Goal: Task Accomplishment & Management: Use online tool/utility

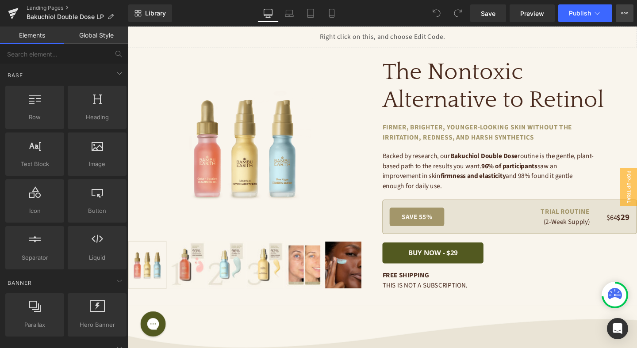
click at [628, 14] on button "View Live Page View with current Template Save Template to Library Schedule Pub…" at bounding box center [625, 13] width 18 height 18
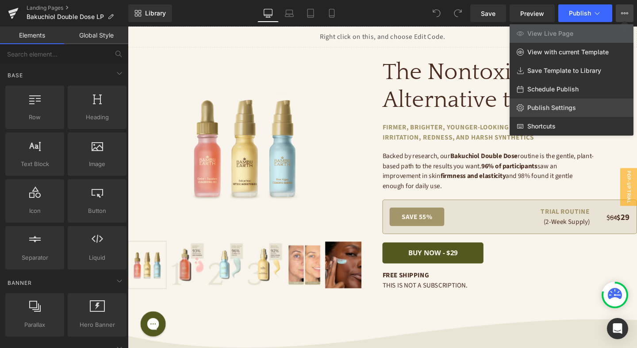
click at [545, 106] on span "Publish Settings" at bounding box center [551, 108] width 49 height 8
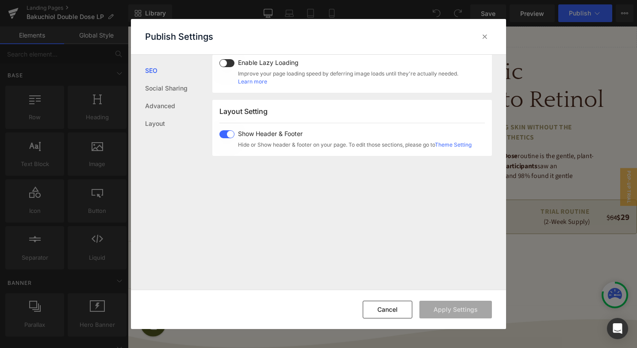
scroll to position [382, 0]
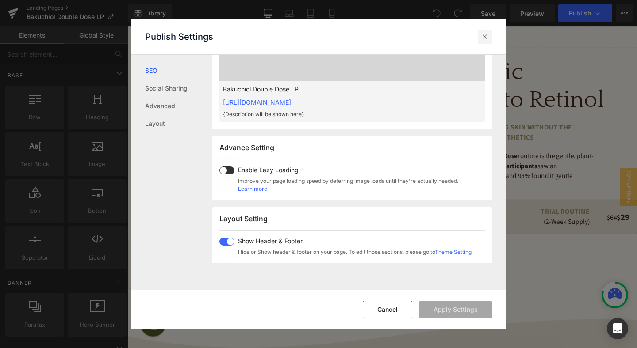
click at [485, 36] on icon at bounding box center [484, 36] width 9 height 9
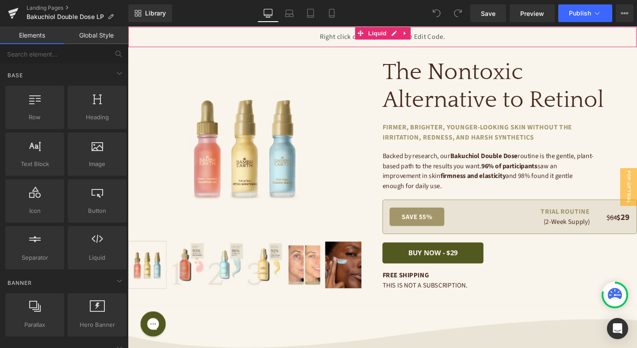
click at [350, 39] on div "Liquid" at bounding box center [395, 38] width 535 height 22
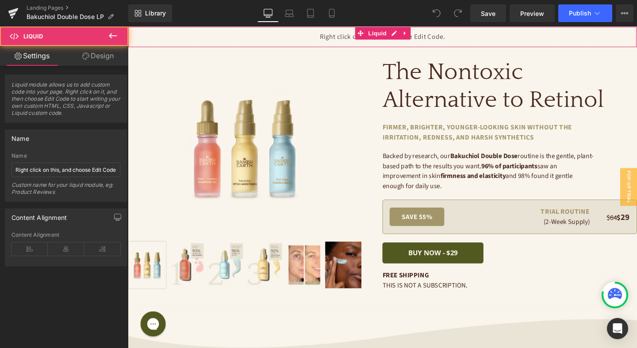
click at [346, 39] on div "Liquid" at bounding box center [395, 38] width 535 height 22
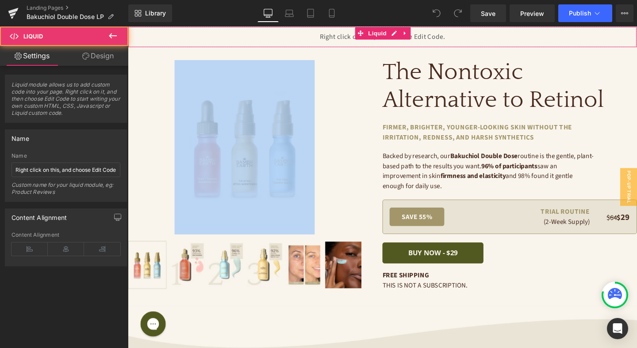
click at [346, 39] on div "Liquid" at bounding box center [395, 38] width 535 height 22
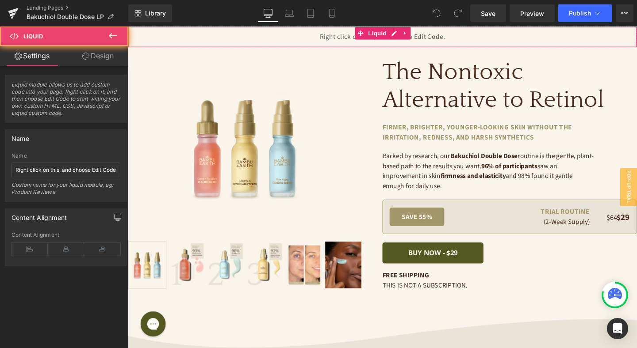
click at [346, 38] on div "Liquid" at bounding box center [395, 38] width 535 height 22
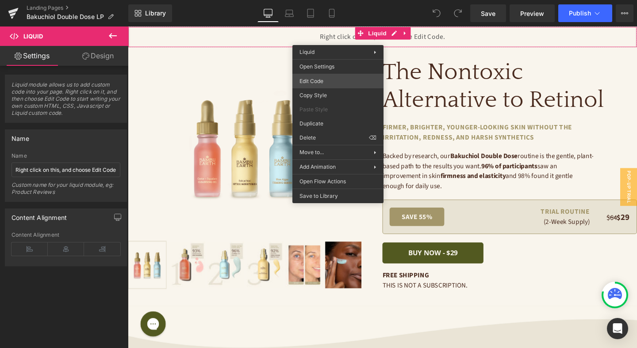
click at [323, 0] on div "You are previewing how the will restyle your page. You can not edit Elements in…" at bounding box center [318, 0] width 637 height 0
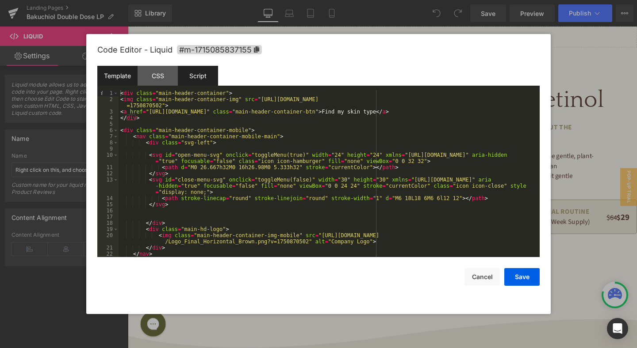
click at [192, 74] on div "Script" at bounding box center [198, 76] width 40 height 20
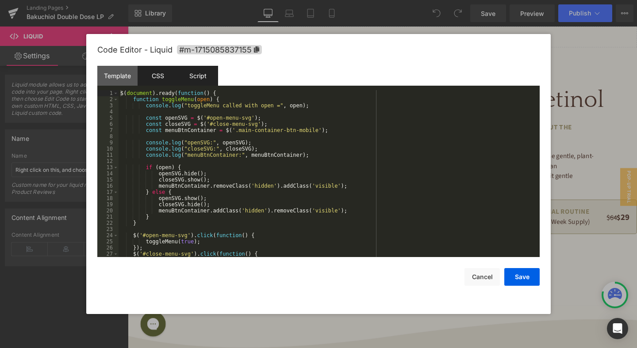
click at [165, 73] on div "CSS" at bounding box center [158, 76] width 40 height 20
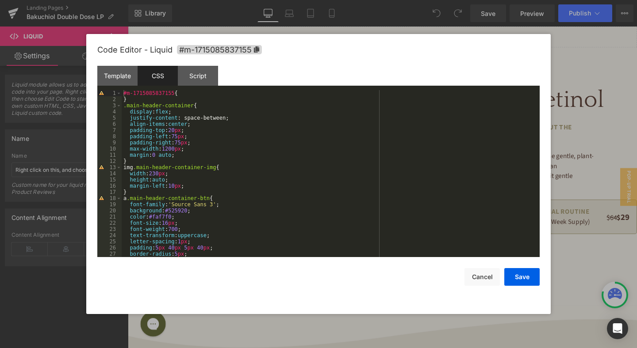
click at [173, 73] on div "CSS" at bounding box center [158, 76] width 40 height 20
click at [195, 76] on div "Script" at bounding box center [198, 76] width 40 height 20
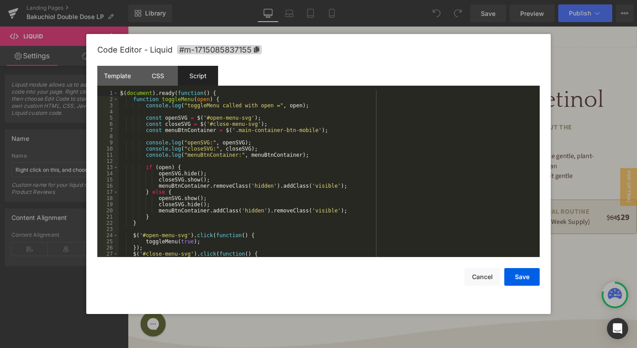
scroll to position [0, 0]
click at [167, 79] on div "CSS" at bounding box center [158, 76] width 40 height 20
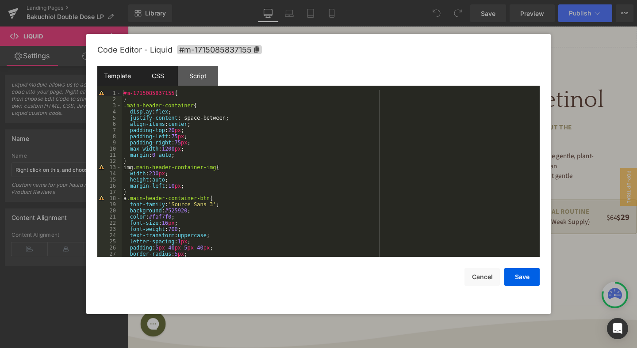
click at [113, 73] on div "Template" at bounding box center [117, 76] width 40 height 20
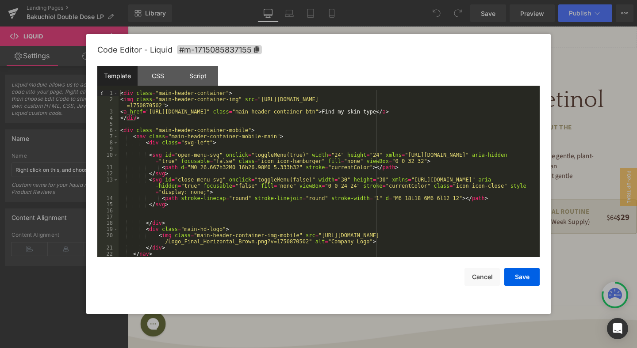
click at [575, 53] on div at bounding box center [318, 174] width 637 height 348
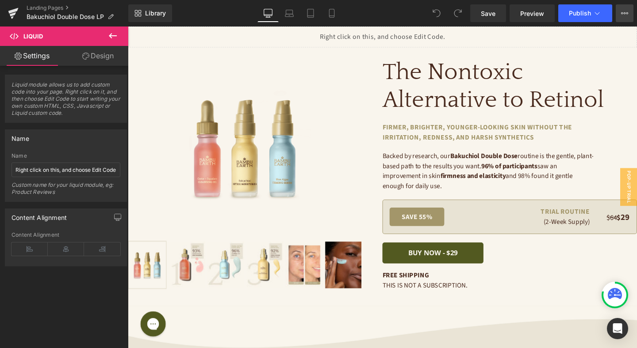
click at [624, 12] on icon at bounding box center [625, 13] width 2 height 2
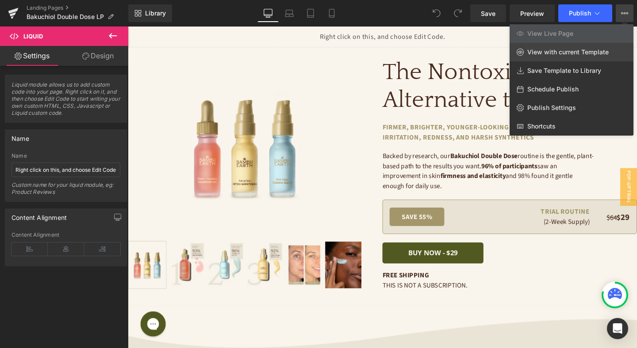
click at [571, 48] on span "View with current Template" at bounding box center [567, 52] width 81 height 8
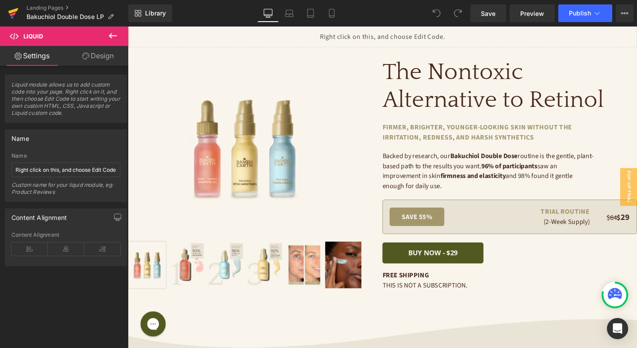
click at [16, 13] on icon at bounding box center [13, 13] width 11 height 22
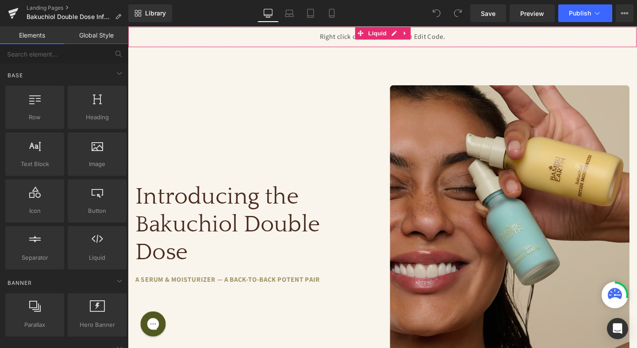
click at [384, 42] on div "Liquid" at bounding box center [395, 38] width 535 height 22
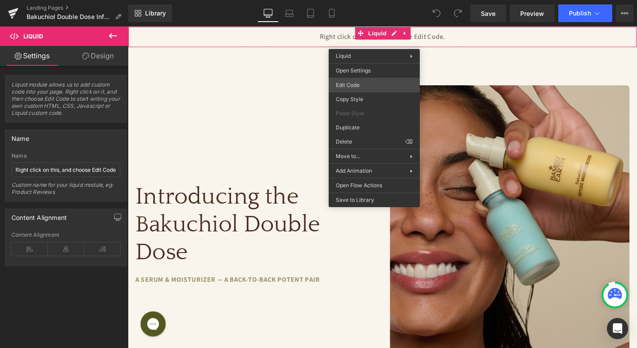
click at [365, 0] on div "You are previewing how the will restyle your page. You can not edit Elements in…" at bounding box center [318, 0] width 637 height 0
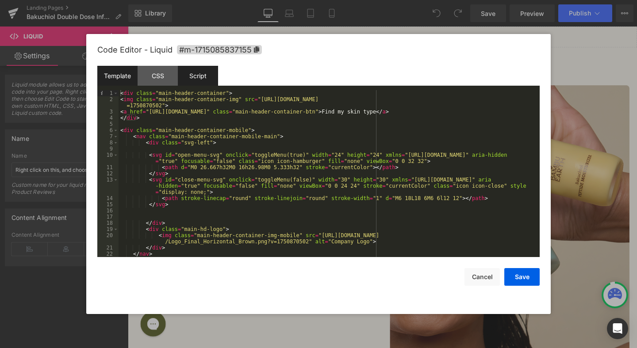
click at [186, 68] on div "Script" at bounding box center [198, 76] width 40 height 20
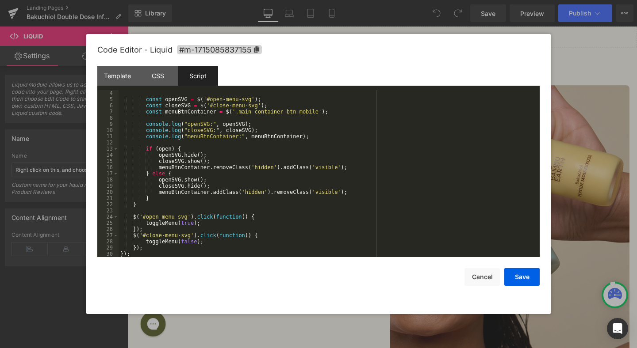
scroll to position [19, 0]
click at [126, 76] on div "Template" at bounding box center [117, 76] width 40 height 20
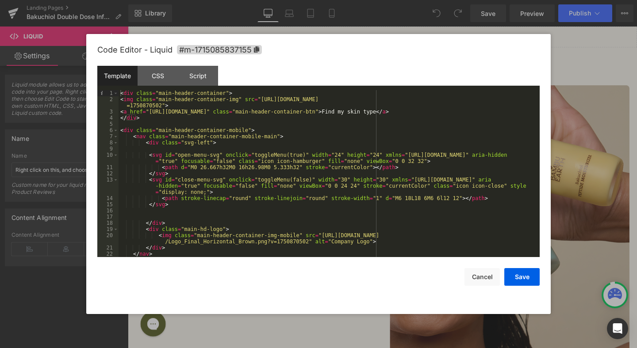
click at [387, 17] on div at bounding box center [318, 174] width 637 height 348
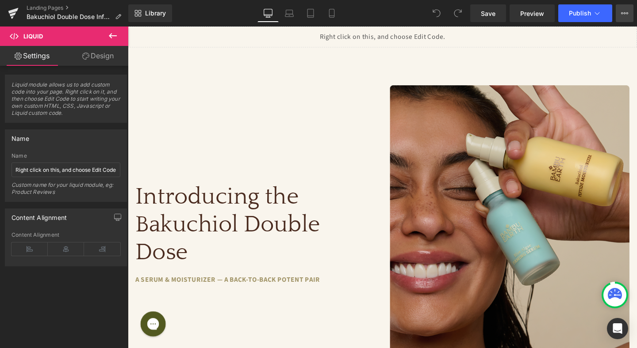
click at [624, 14] on icon at bounding box center [624, 13] width 7 height 7
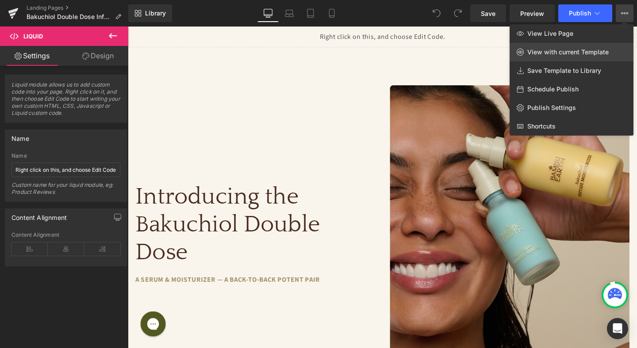
click at [599, 45] on link "View with current Template" at bounding box center [571, 52] width 124 height 19
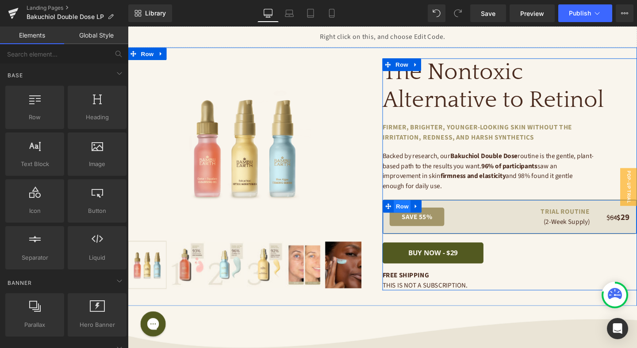
click at [417, 214] on span "Row" at bounding box center [416, 215] width 18 height 13
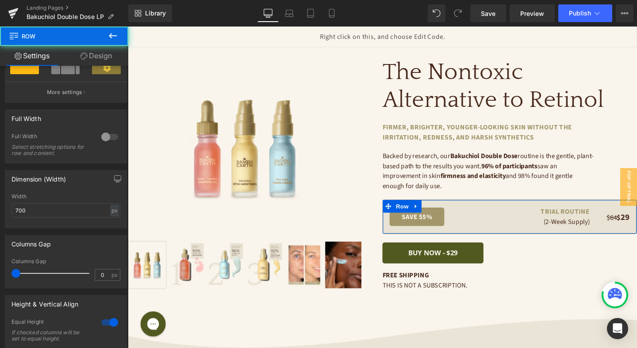
scroll to position [239, 0]
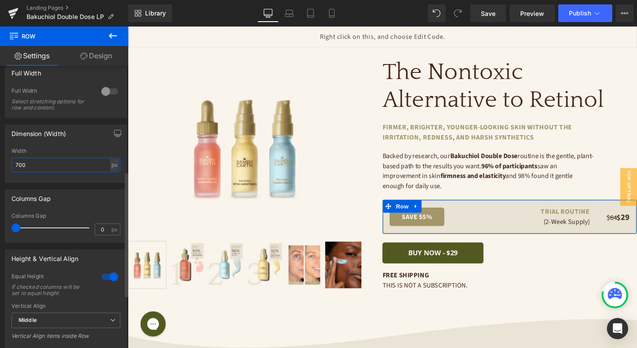
click at [45, 172] on input "700" at bounding box center [65, 165] width 109 height 15
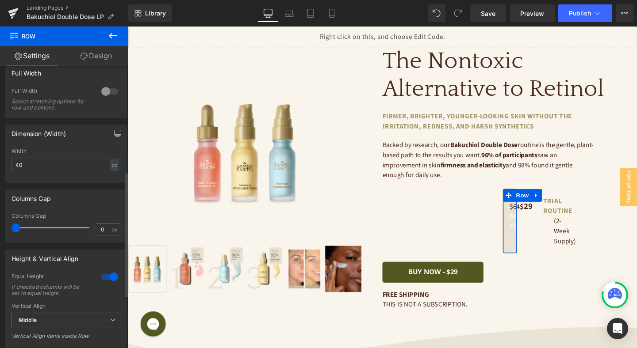
type input "400"
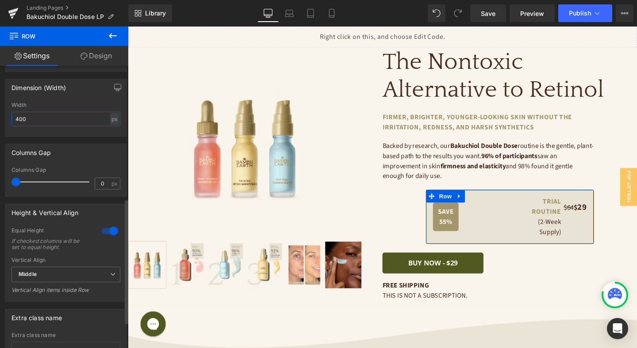
scroll to position [359, 0]
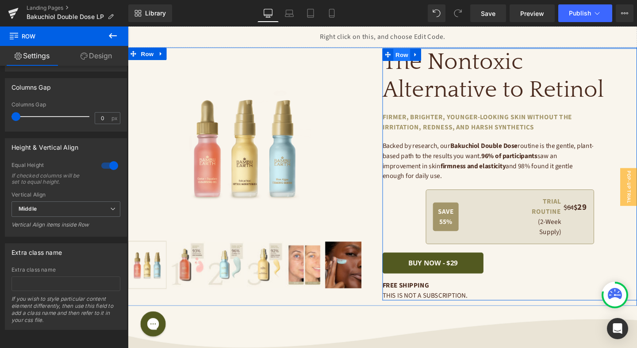
click at [414, 55] on span "Row" at bounding box center [416, 56] width 18 height 13
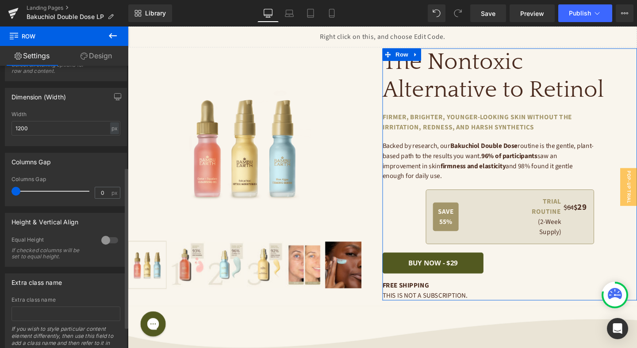
scroll to position [214, 0]
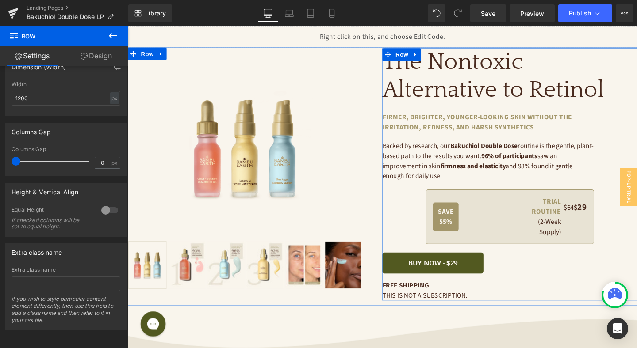
click at [425, 195] on div "The Nontoxic Alternative to [MEDICAL_DATA] Heading firmer, brighter, younger-lo…" at bounding box center [529, 182] width 268 height 265
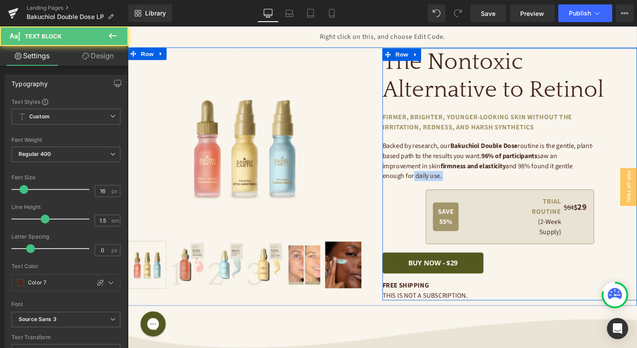
click at [425, 203] on div "The Nontoxic Alternative to [MEDICAL_DATA] Heading firmer, brighter, younger-lo…" at bounding box center [529, 182] width 268 height 265
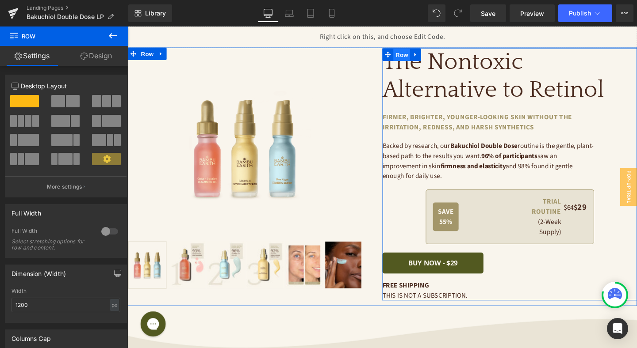
click at [417, 59] on span "Row" at bounding box center [416, 56] width 18 height 13
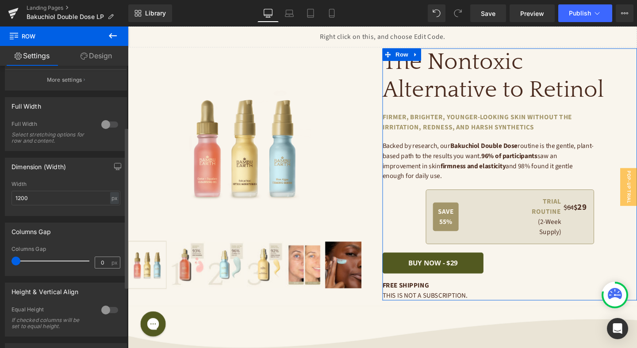
scroll to position [0, 0]
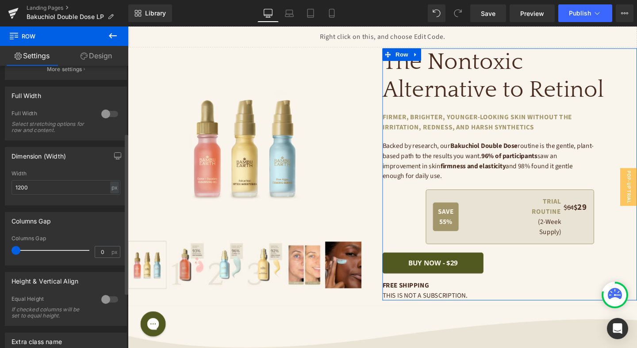
click at [107, 303] on div at bounding box center [109, 300] width 21 height 14
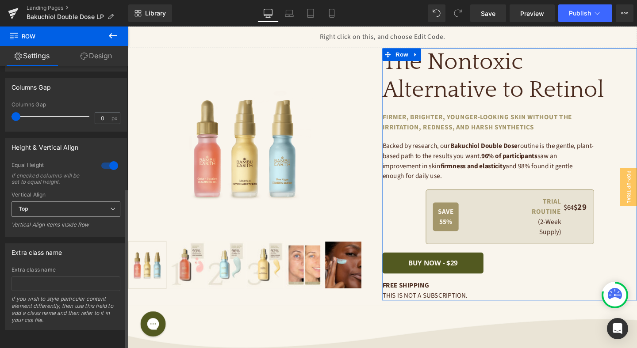
click at [65, 207] on span "Top" at bounding box center [65, 209] width 109 height 15
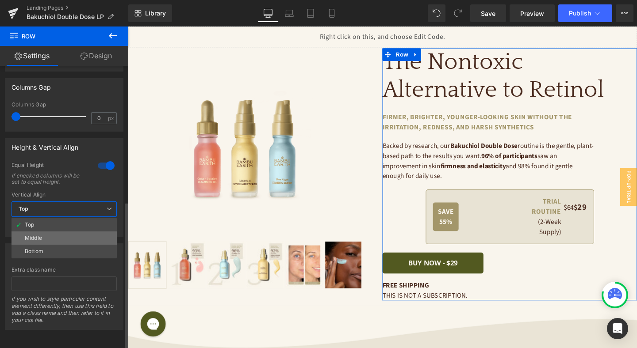
click at [61, 232] on li "Middle" at bounding box center [63, 238] width 105 height 13
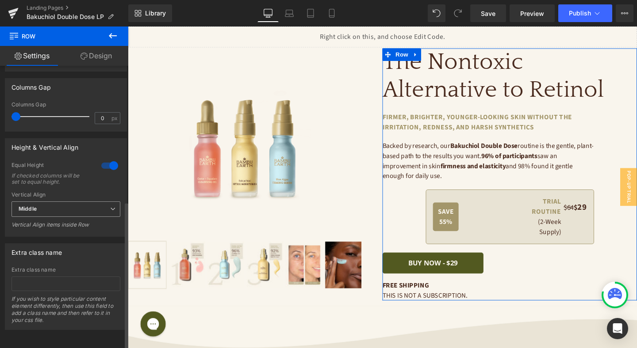
click at [76, 207] on span "Middle" at bounding box center [65, 209] width 109 height 15
click at [100, 164] on div at bounding box center [109, 166] width 21 height 14
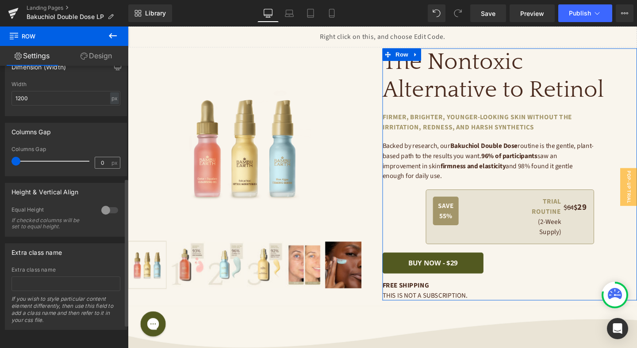
scroll to position [214, 0]
click at [103, 207] on div at bounding box center [109, 210] width 21 height 14
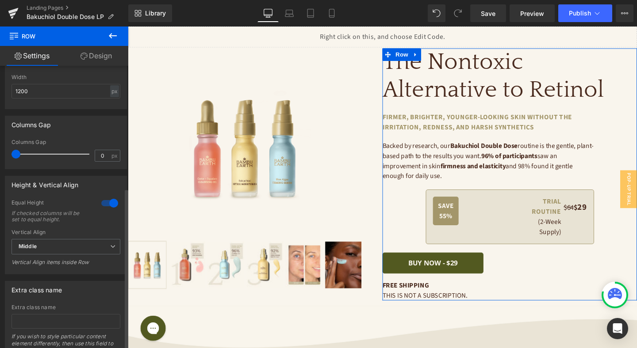
scroll to position [259, 0]
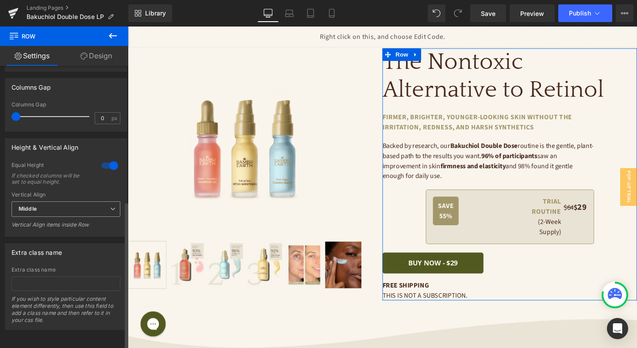
click at [88, 202] on span "Middle" at bounding box center [65, 209] width 109 height 15
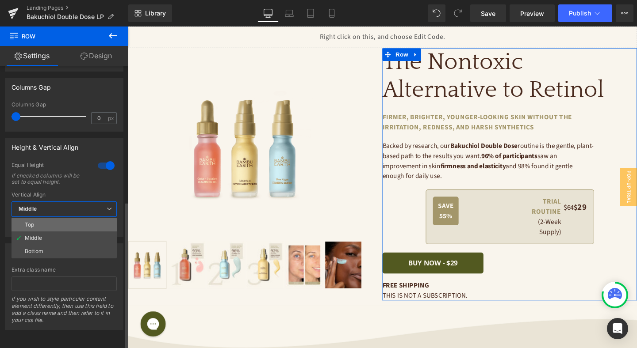
click at [84, 218] on li "Top" at bounding box center [63, 224] width 105 height 13
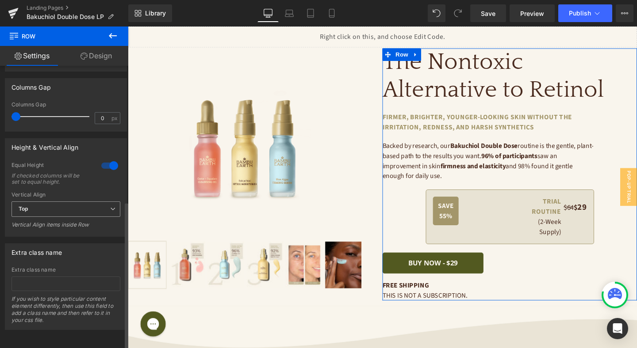
click at [80, 202] on span "Top" at bounding box center [65, 209] width 109 height 15
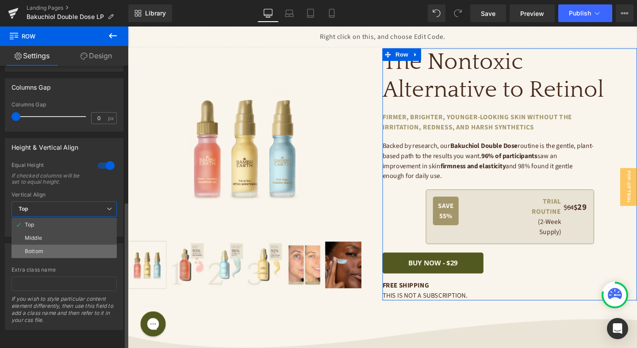
click at [71, 245] on li "Bottom" at bounding box center [63, 251] width 105 height 13
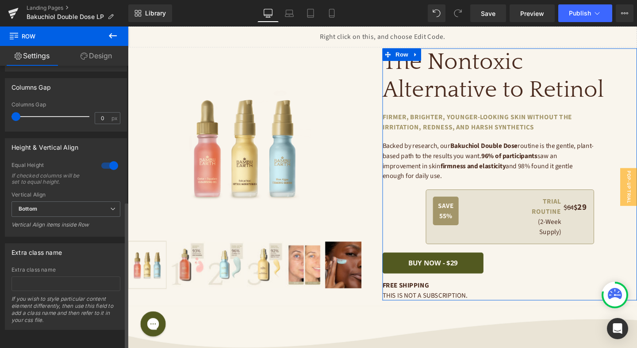
click at [107, 165] on div at bounding box center [109, 166] width 21 height 14
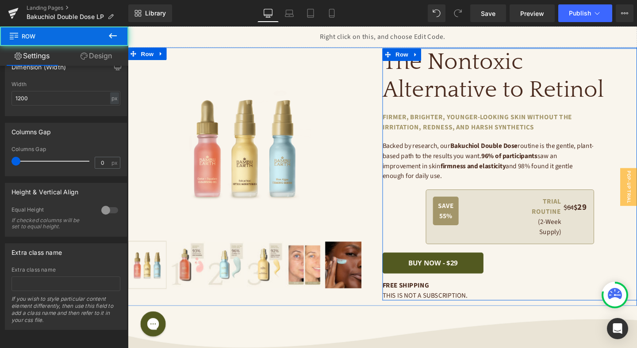
click at [418, 209] on div "The Nontoxic Alternative to [MEDICAL_DATA] Heading firmer, brighter, younger-lo…" at bounding box center [529, 182] width 268 height 265
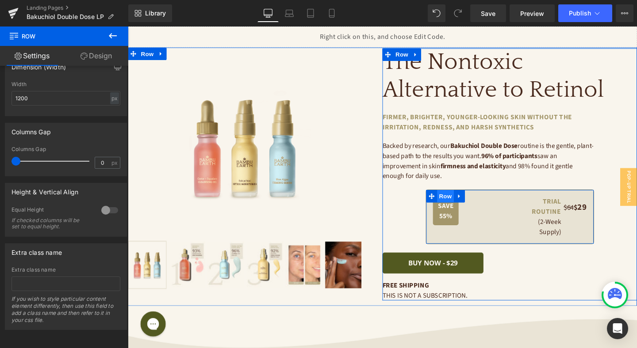
click at [463, 204] on span "Row" at bounding box center [462, 205] width 18 height 13
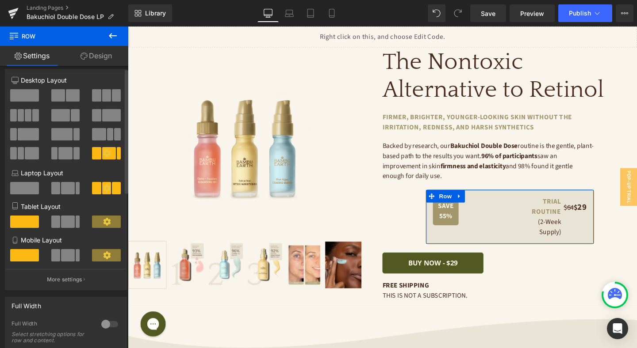
scroll to position [47, 0]
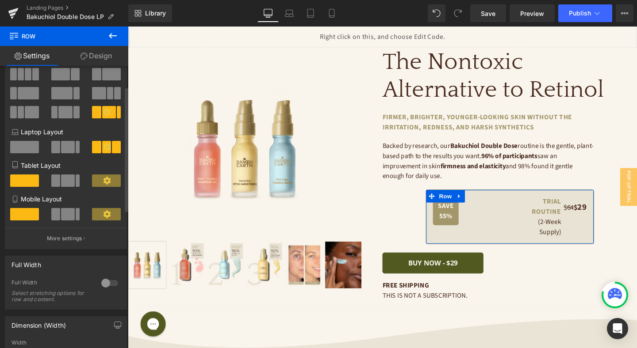
click at [109, 286] on div at bounding box center [109, 283] width 21 height 14
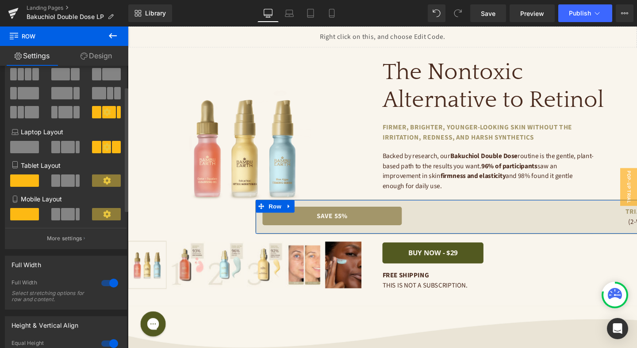
click at [109, 286] on div at bounding box center [109, 283] width 21 height 14
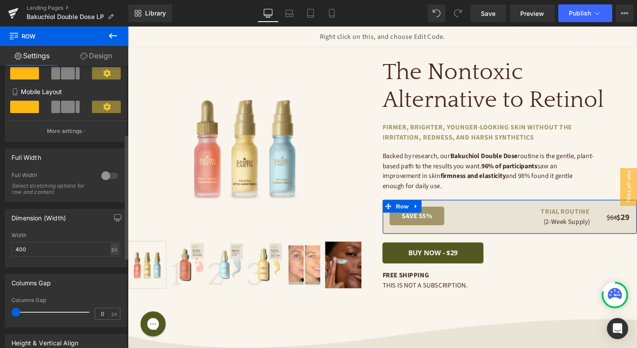
scroll to position [203, 0]
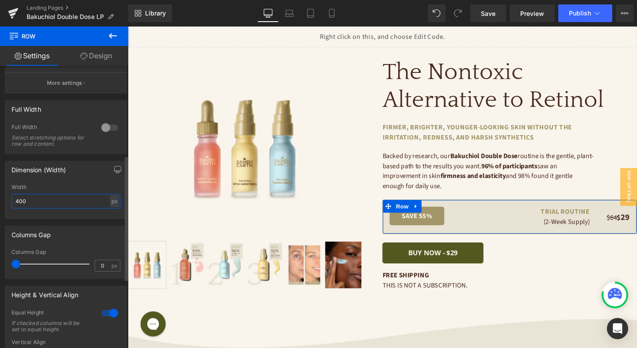
click at [47, 197] on input "400" at bounding box center [65, 201] width 109 height 15
click at [46, 203] on input "400" at bounding box center [65, 201] width 109 height 15
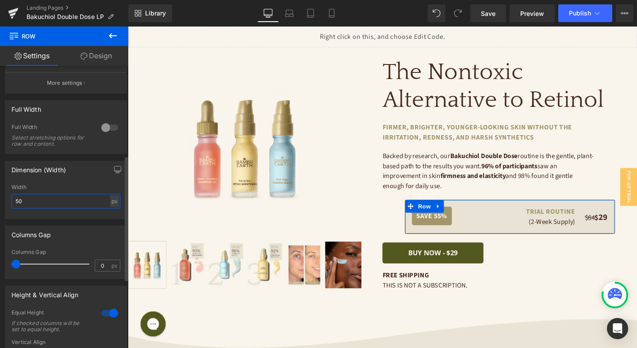
type input "5"
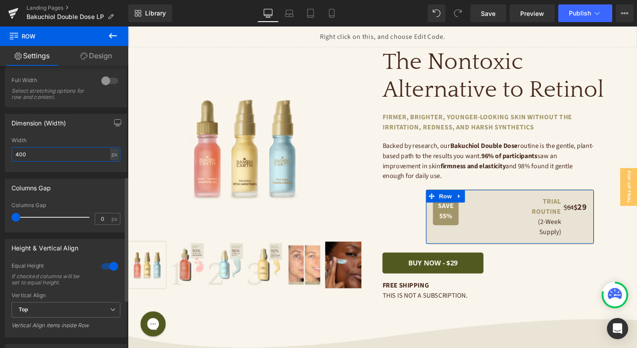
scroll to position [283, 0]
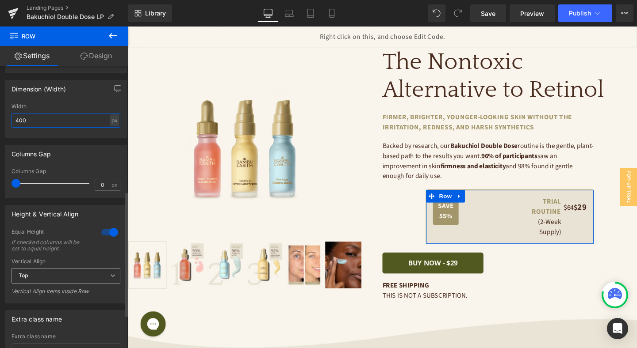
type input "400"
click at [75, 276] on span "Top" at bounding box center [65, 275] width 109 height 15
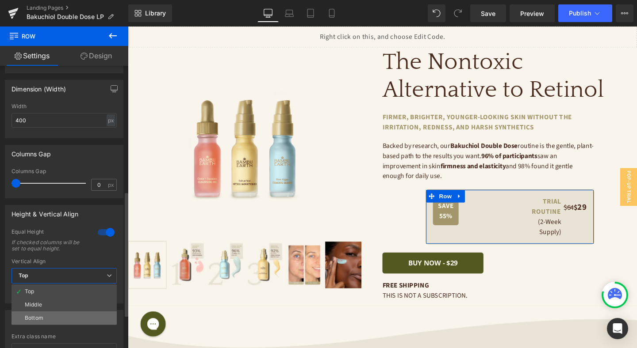
click at [80, 318] on li "Bottom" at bounding box center [63, 318] width 105 height 13
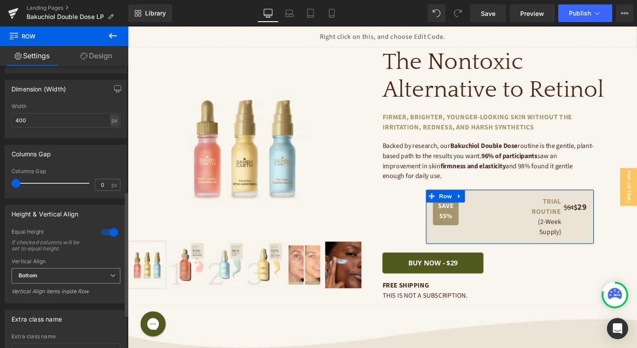
click at [83, 272] on span "Bottom" at bounding box center [65, 275] width 109 height 15
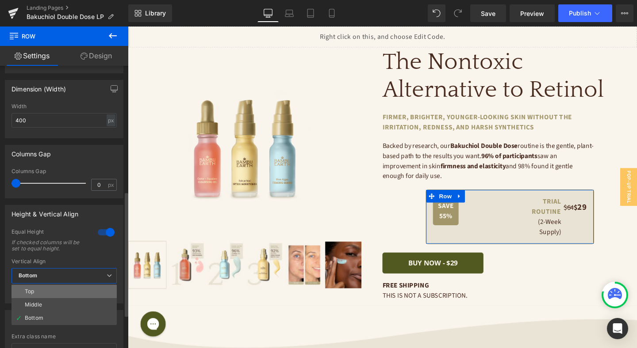
click at [80, 293] on li "Top" at bounding box center [63, 291] width 105 height 13
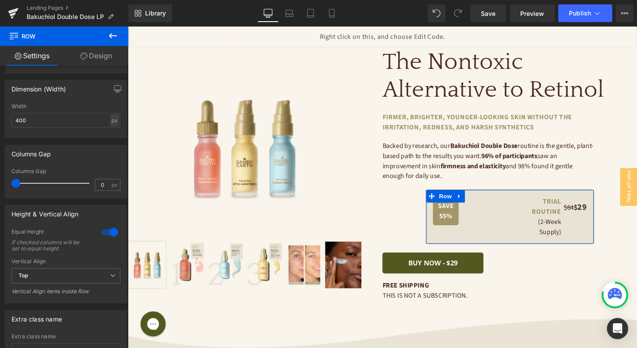
click at [106, 50] on link "Design" at bounding box center [96, 56] width 64 height 20
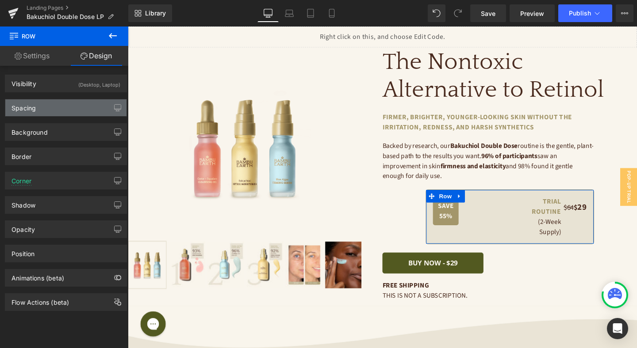
click at [66, 111] on div "Spacing" at bounding box center [65, 108] width 121 height 17
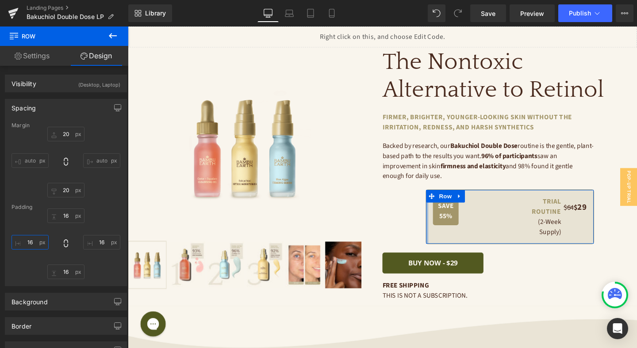
click at [32, 242] on input "16" at bounding box center [29, 242] width 37 height 15
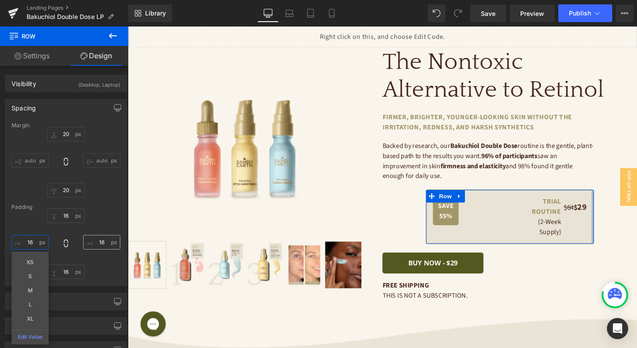
type input "0"
type input "16"
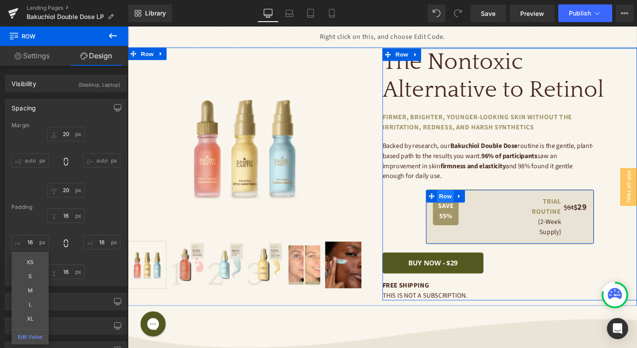
click at [466, 204] on span "Row" at bounding box center [462, 205] width 18 height 13
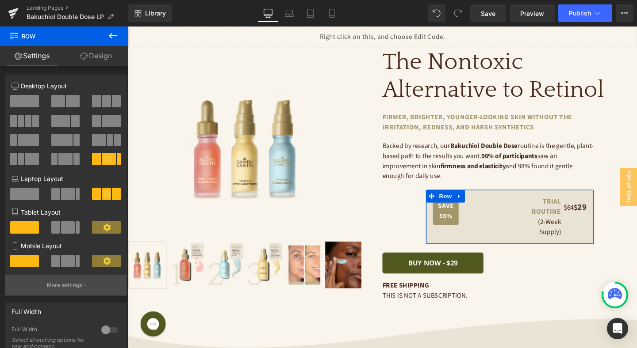
click at [74, 283] on button "More settings" at bounding box center [65, 285] width 121 height 21
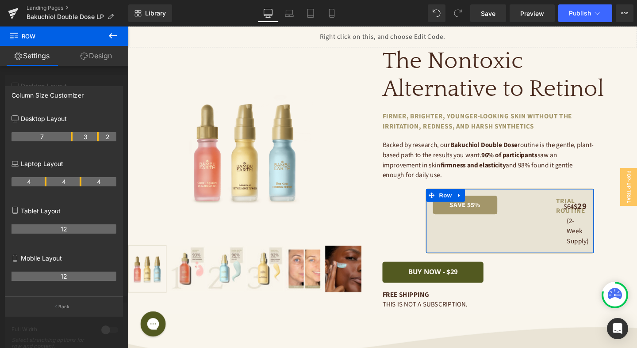
drag, startPoint x: 46, startPoint y: 136, endPoint x: 70, endPoint y: 136, distance: 24.3
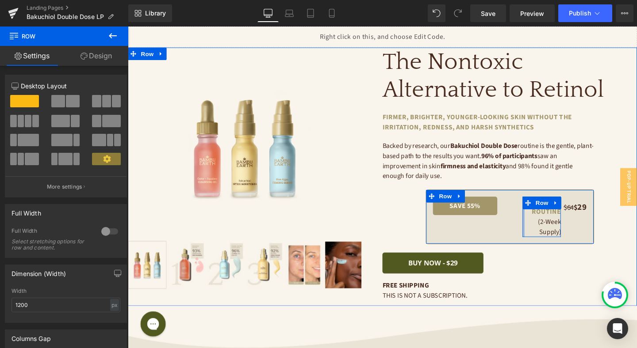
drag, startPoint x: 578, startPoint y: 230, endPoint x: 536, endPoint y: 231, distance: 41.1
click at [536, 231] on div "save 55% Text Block TRIAL ROUTINE Text Block (2-Week Supply) Text Block Row $64…" at bounding box center [529, 226] width 177 height 57
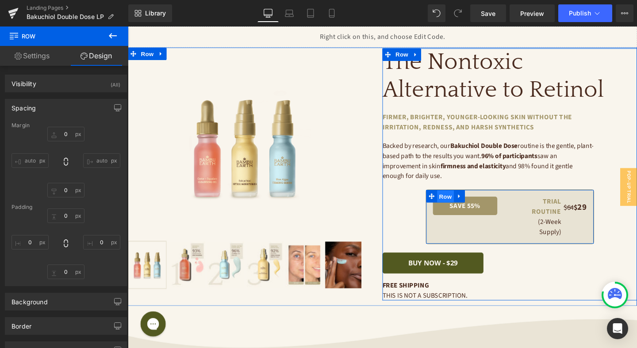
click at [464, 208] on span "Row" at bounding box center [462, 205] width 18 height 13
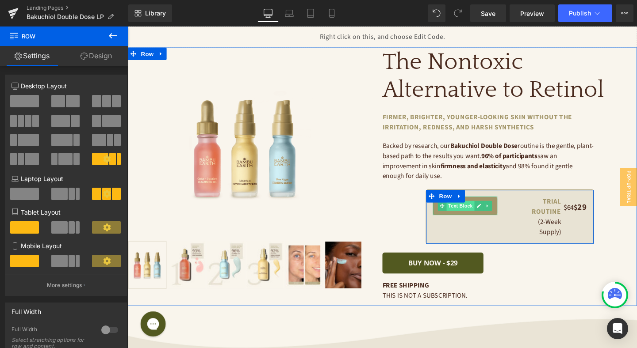
click at [485, 216] on span "Text Block" at bounding box center [477, 215] width 29 height 11
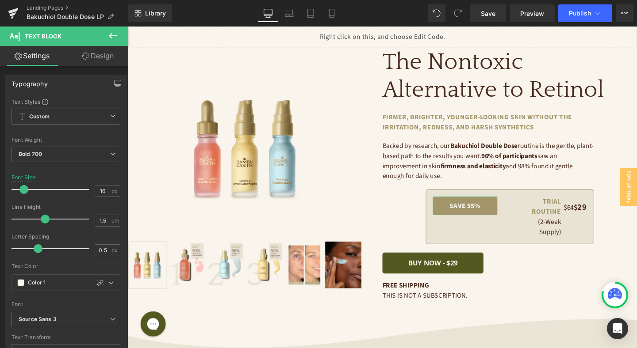
click at [100, 57] on link "Design" at bounding box center [98, 56] width 64 height 20
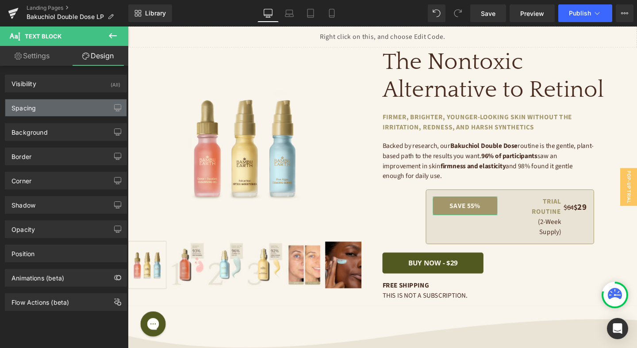
click at [82, 112] on div "Spacing" at bounding box center [65, 108] width 121 height 17
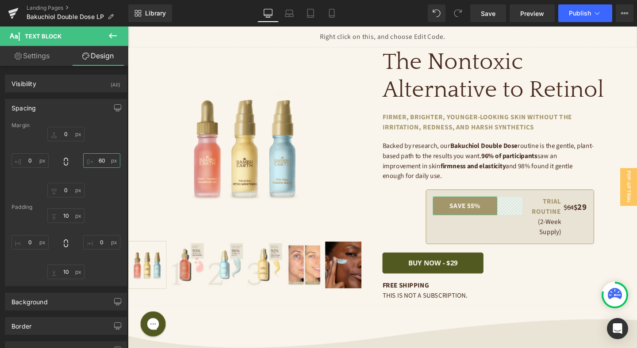
click at [99, 158] on input "60" at bounding box center [101, 160] width 37 height 15
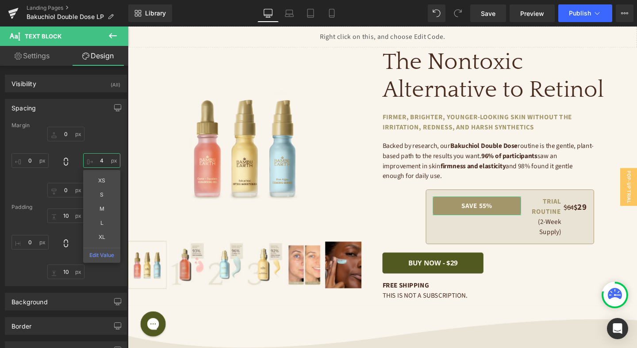
type input "40"
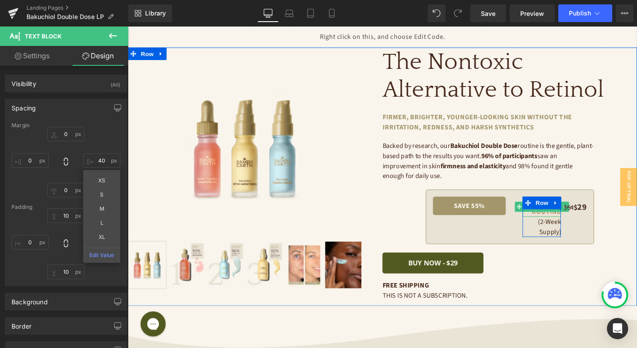
click at [569, 221] on span "Text Block" at bounding box center [558, 216] width 29 height 11
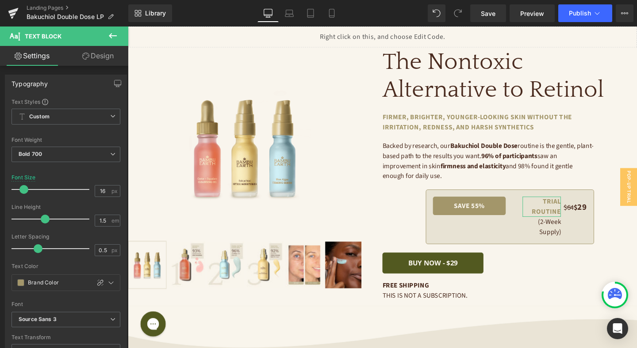
click at [105, 54] on link "Design" at bounding box center [98, 56] width 64 height 20
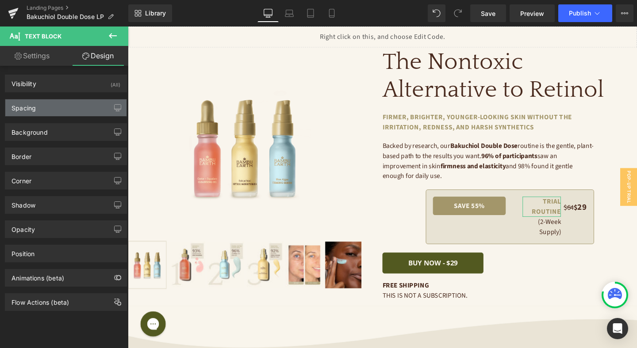
click at [70, 107] on div "Spacing" at bounding box center [65, 108] width 121 height 17
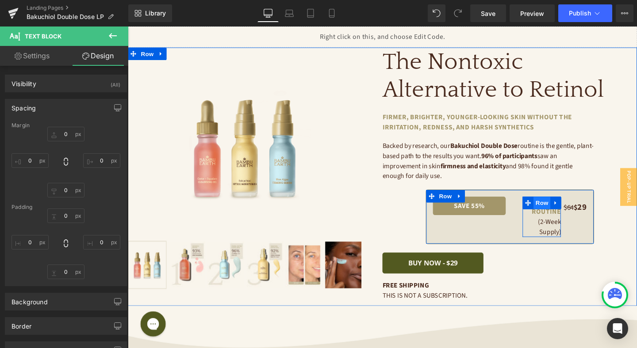
click at [564, 212] on span "Row" at bounding box center [563, 212] width 18 height 13
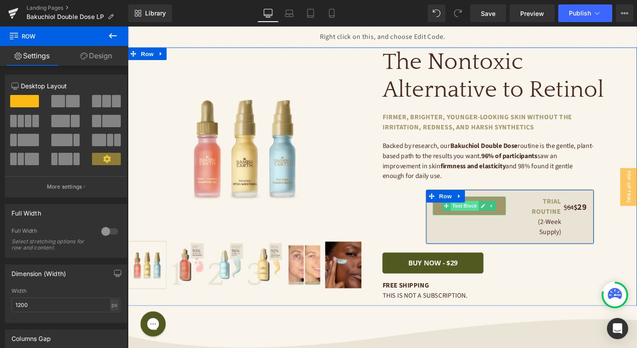
click at [484, 214] on span "Text Block" at bounding box center [481, 215] width 29 height 11
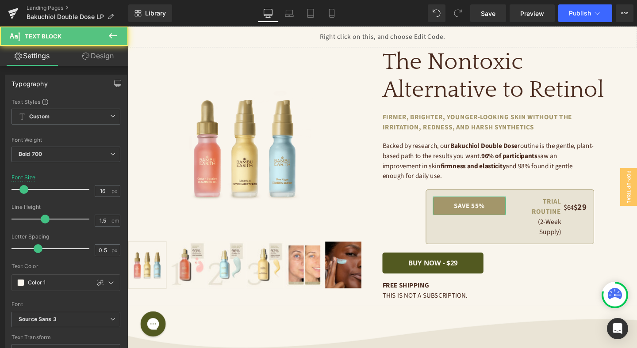
click at [101, 60] on link "Design" at bounding box center [98, 56] width 64 height 20
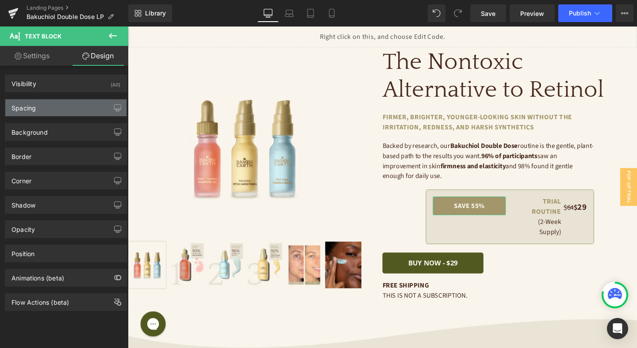
click at [84, 111] on div "Spacing" at bounding box center [65, 108] width 121 height 17
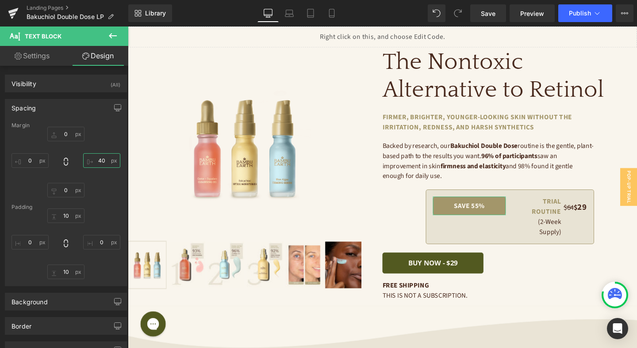
click at [99, 158] on input "text" at bounding box center [101, 160] width 37 height 15
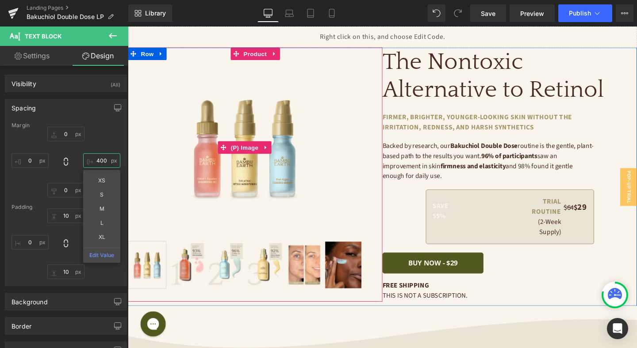
type input "40"
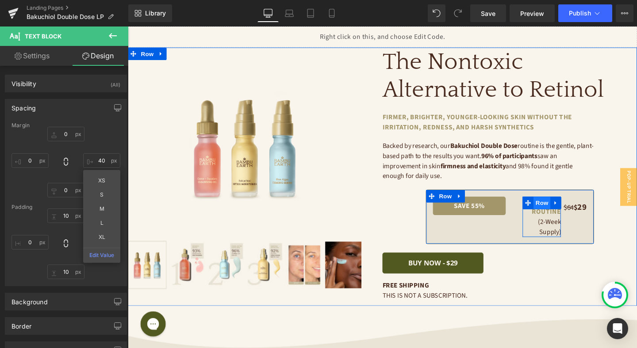
click at [566, 212] on span "Row" at bounding box center [563, 212] width 18 height 13
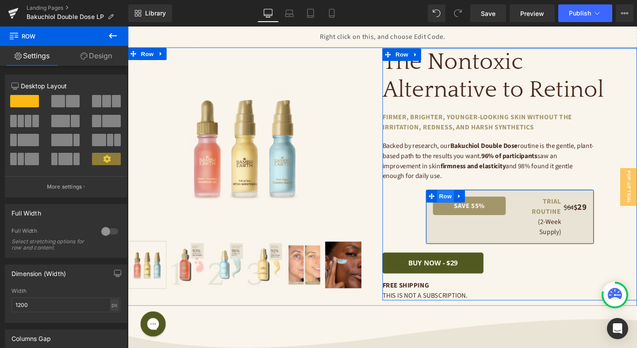
click at [456, 206] on span "Row" at bounding box center [462, 205] width 18 height 13
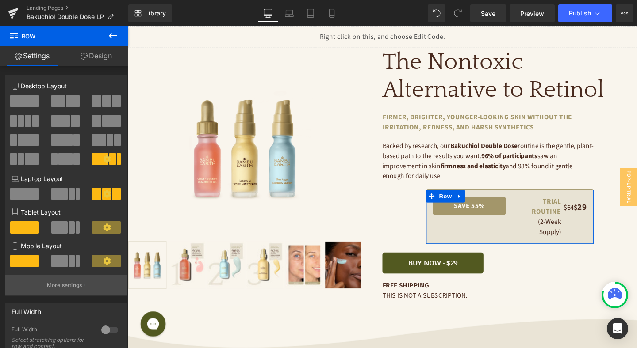
click at [68, 284] on p "More settings" at bounding box center [64, 286] width 35 height 8
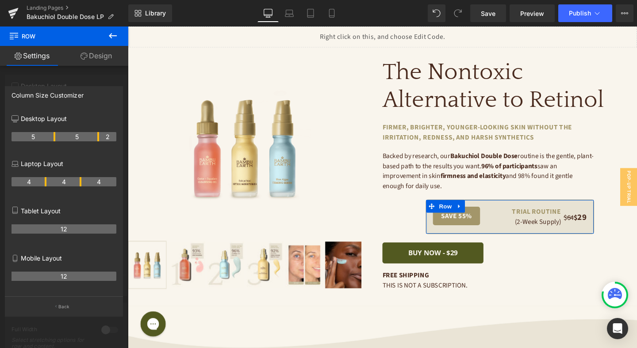
drag, startPoint x: 70, startPoint y: 135, endPoint x: 57, endPoint y: 137, distance: 13.8
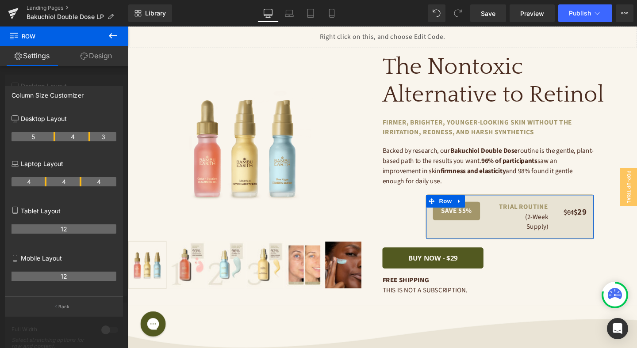
drag, startPoint x: 97, startPoint y: 137, endPoint x: 92, endPoint y: 138, distance: 5.8
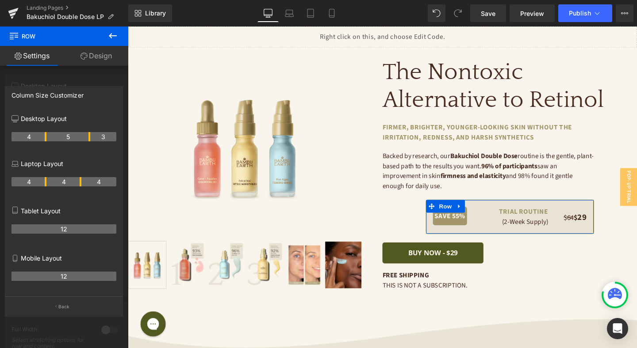
drag, startPoint x: 53, startPoint y: 139, endPoint x: 47, endPoint y: 138, distance: 5.8
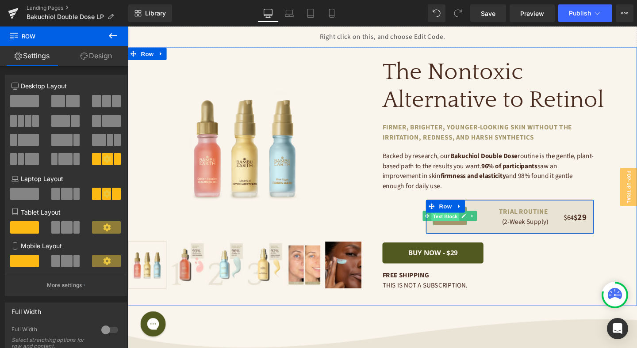
click at [466, 225] on span "Text Block" at bounding box center [461, 226] width 29 height 11
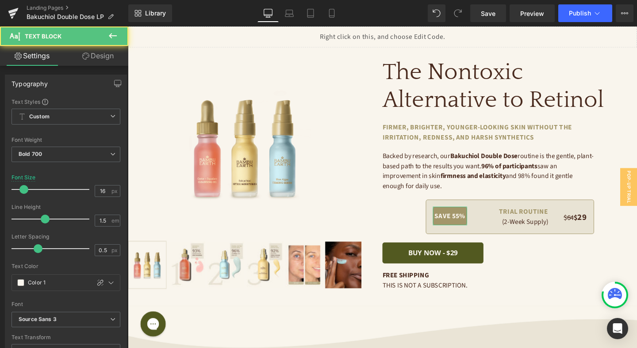
click at [115, 57] on link "Design" at bounding box center [98, 56] width 64 height 20
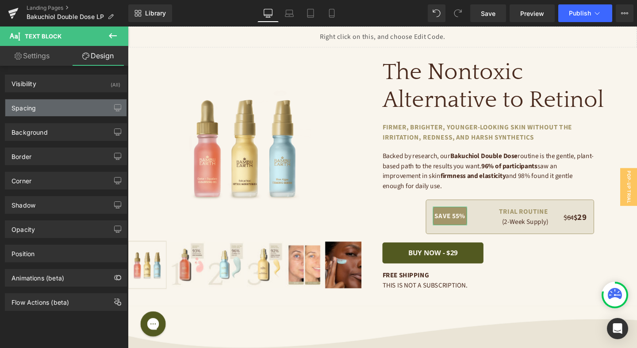
click at [90, 102] on div "Spacing" at bounding box center [65, 108] width 121 height 17
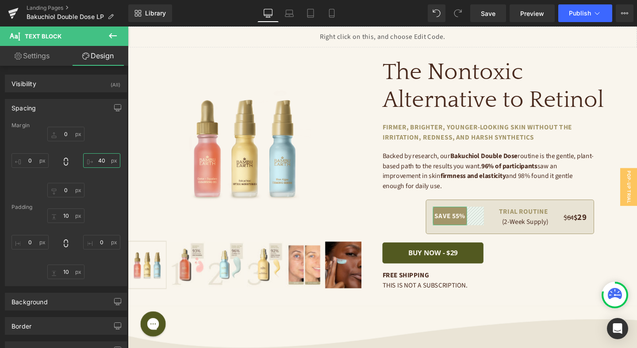
click at [102, 162] on input "40" at bounding box center [101, 160] width 37 height 15
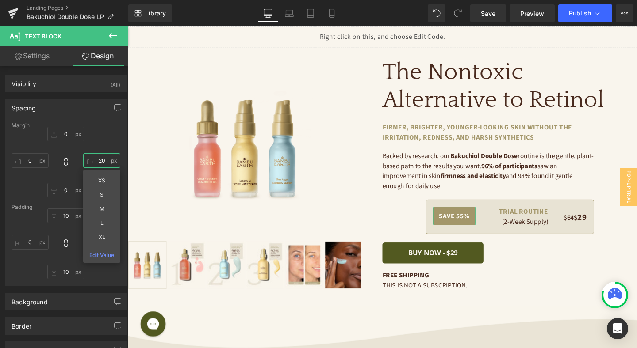
type input "2"
type input "16"
click at [96, 143] on div "0 16 XS S M L XL Edit Value 0 0" at bounding box center [65, 162] width 109 height 71
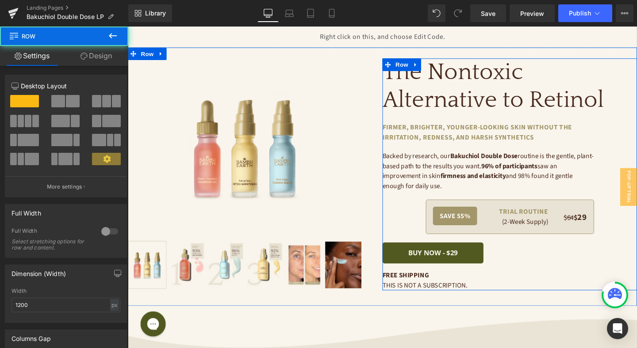
click at [534, 200] on div "The Nontoxic Alternative to [MEDICAL_DATA] Heading firmer, brighter, younger-lo…" at bounding box center [529, 182] width 268 height 244
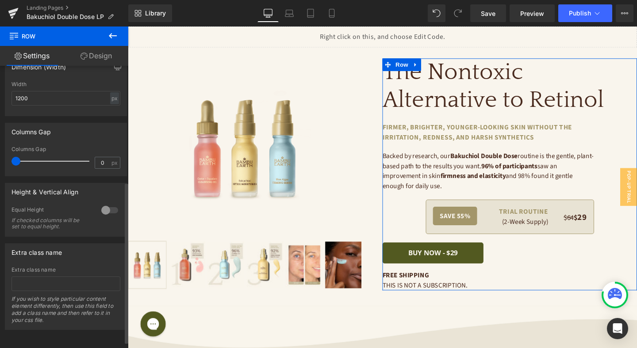
scroll to position [183, 0]
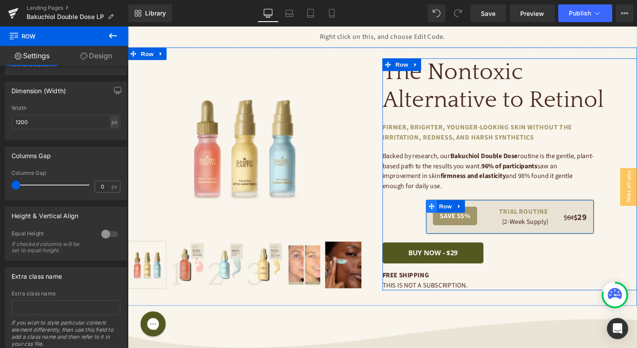
click at [448, 216] on icon at bounding box center [447, 216] width 6 height 6
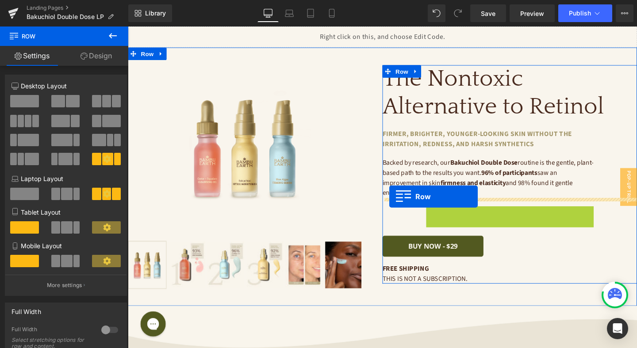
drag, startPoint x: 445, startPoint y: 216, endPoint x: 402, endPoint y: 206, distance: 44.2
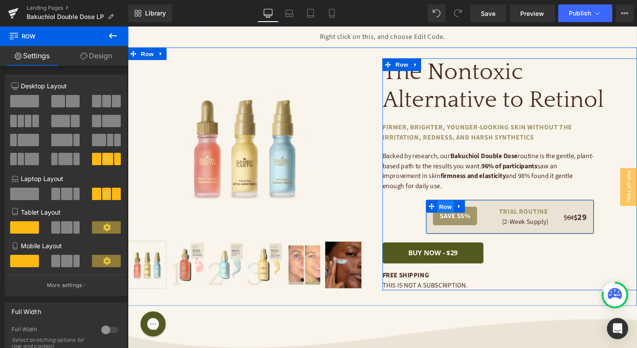
click at [462, 214] on span "Row" at bounding box center [462, 216] width 18 height 13
click at [461, 214] on span "Row" at bounding box center [462, 215] width 18 height 13
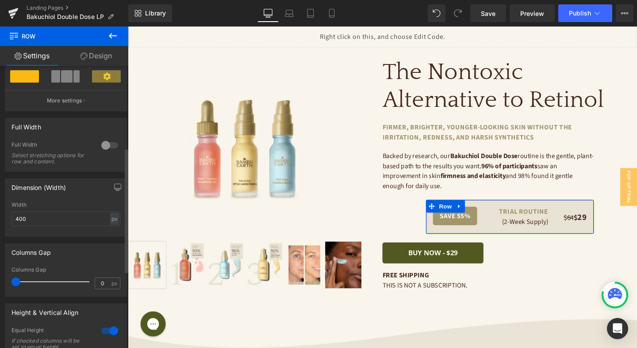
scroll to position [359, 0]
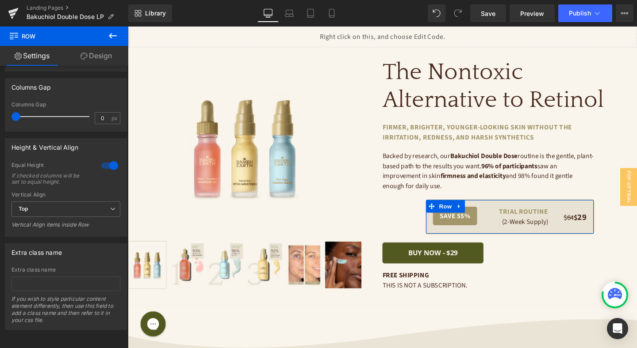
click at [102, 63] on link "Design" at bounding box center [96, 56] width 64 height 20
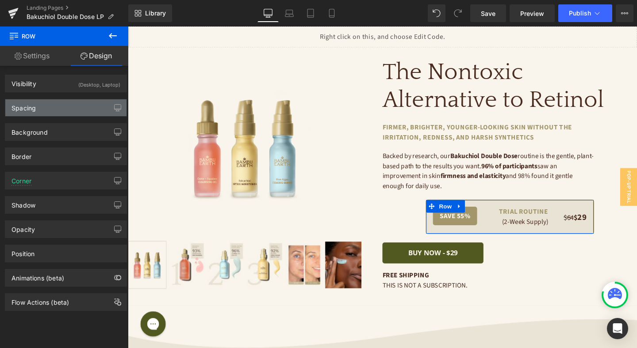
click at [67, 109] on div "Spacing" at bounding box center [65, 108] width 121 height 17
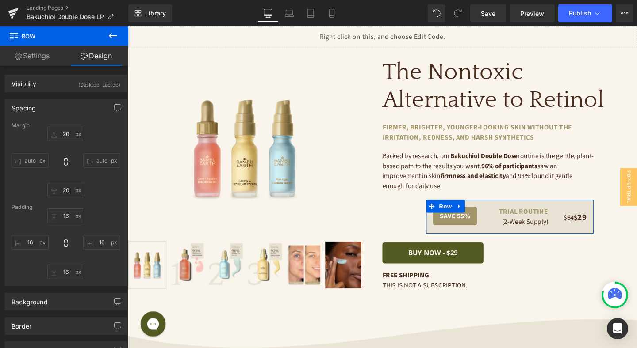
click at [38, 52] on link "Settings" at bounding box center [32, 56] width 64 height 20
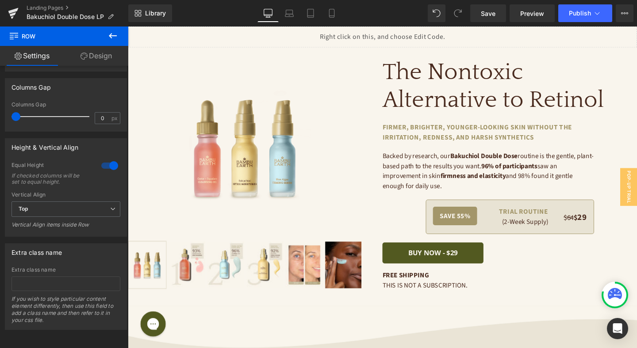
click at [110, 33] on icon at bounding box center [112, 36] width 11 height 11
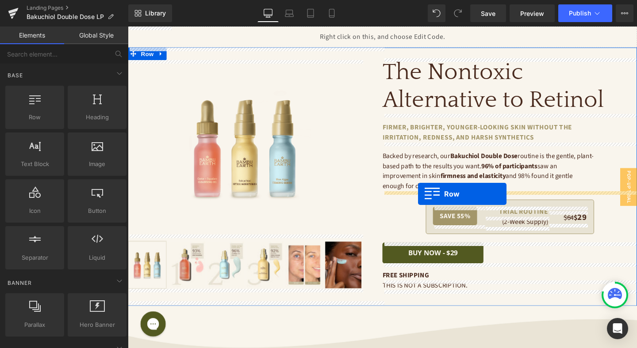
drag, startPoint x: 165, startPoint y: 135, endPoint x: 433, endPoint y: 203, distance: 276.8
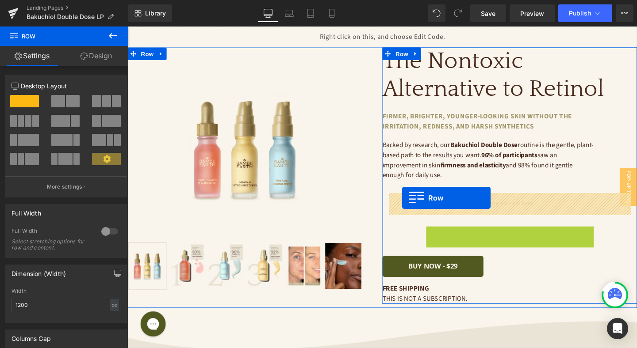
drag, startPoint x: 445, startPoint y: 242, endPoint x: 416, endPoint y: 207, distance: 45.8
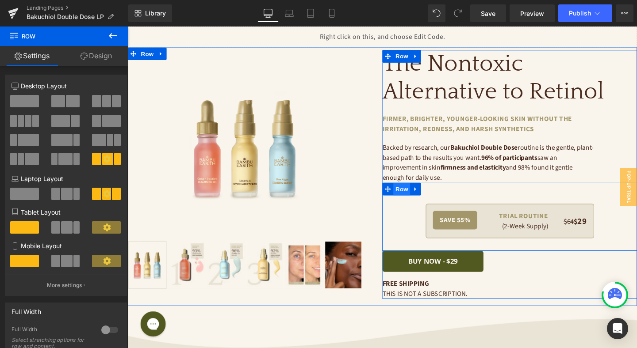
click at [418, 200] on span "Row" at bounding box center [416, 197] width 18 height 13
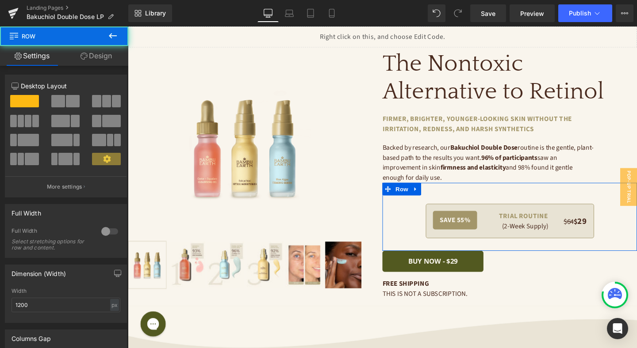
scroll to position [214, 0]
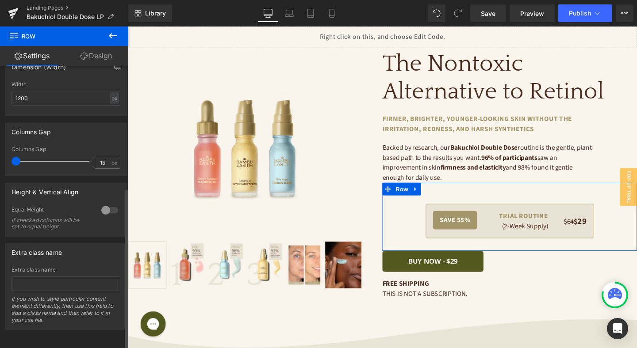
drag, startPoint x: 24, startPoint y: 152, endPoint x: 0, endPoint y: 157, distance: 24.3
click at [0, 157] on div "Columns Gap 15px Columns Gap 15 px" at bounding box center [66, 146] width 132 height 60
click at [102, 203] on div at bounding box center [109, 210] width 21 height 14
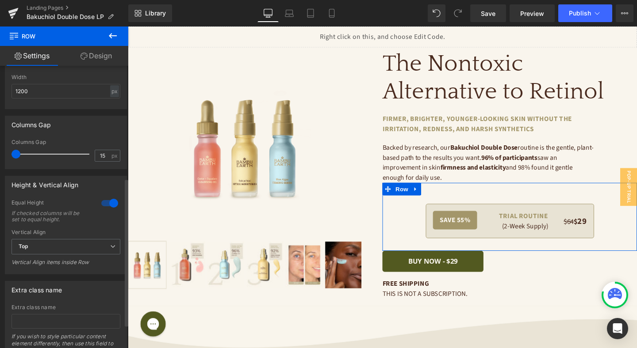
click at [102, 202] on div at bounding box center [109, 203] width 21 height 14
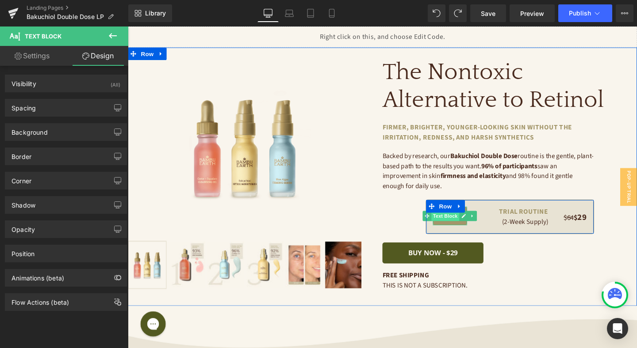
click at [458, 226] on span "Text Block" at bounding box center [461, 226] width 29 height 11
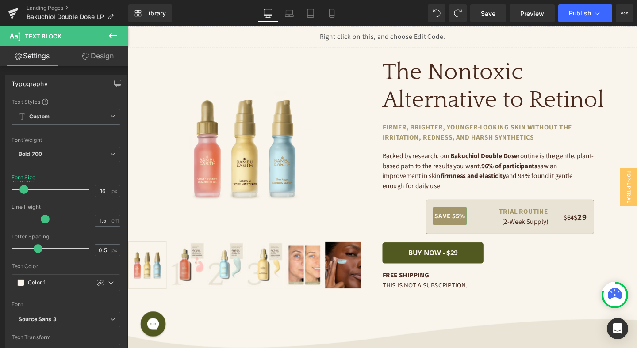
click at [95, 58] on link "Design" at bounding box center [98, 56] width 64 height 20
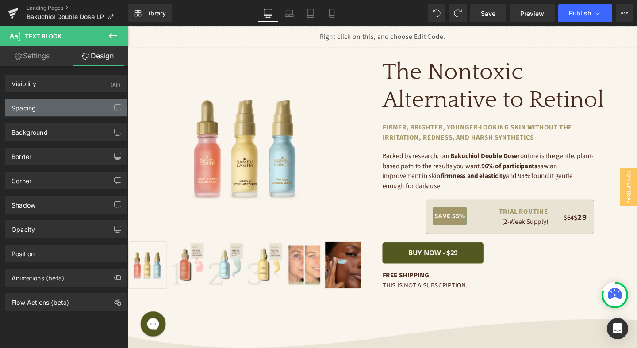
click at [69, 106] on div "Spacing" at bounding box center [65, 108] width 121 height 17
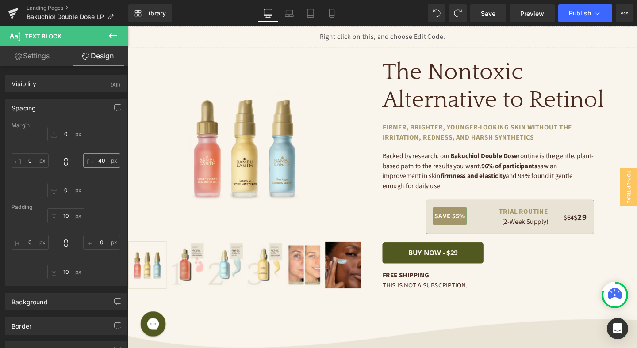
click at [98, 157] on input "40" at bounding box center [101, 160] width 37 height 15
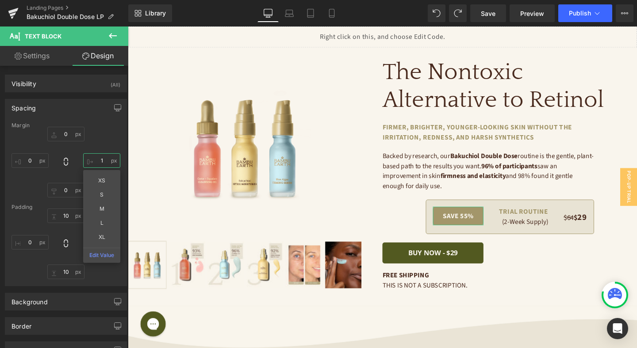
type input "16"
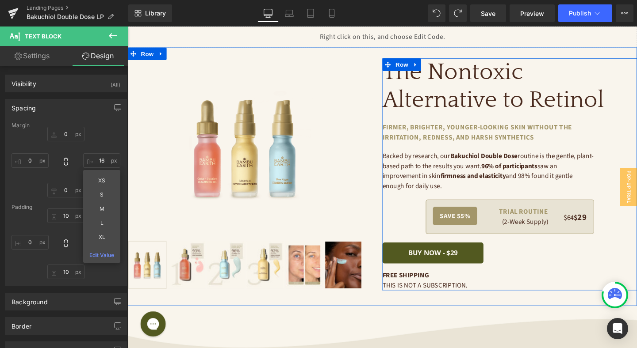
click at [410, 226] on div "The Nontoxic Alternative to [MEDICAL_DATA] Heading firmer, brighter, younger-lo…" at bounding box center [529, 182] width 268 height 244
